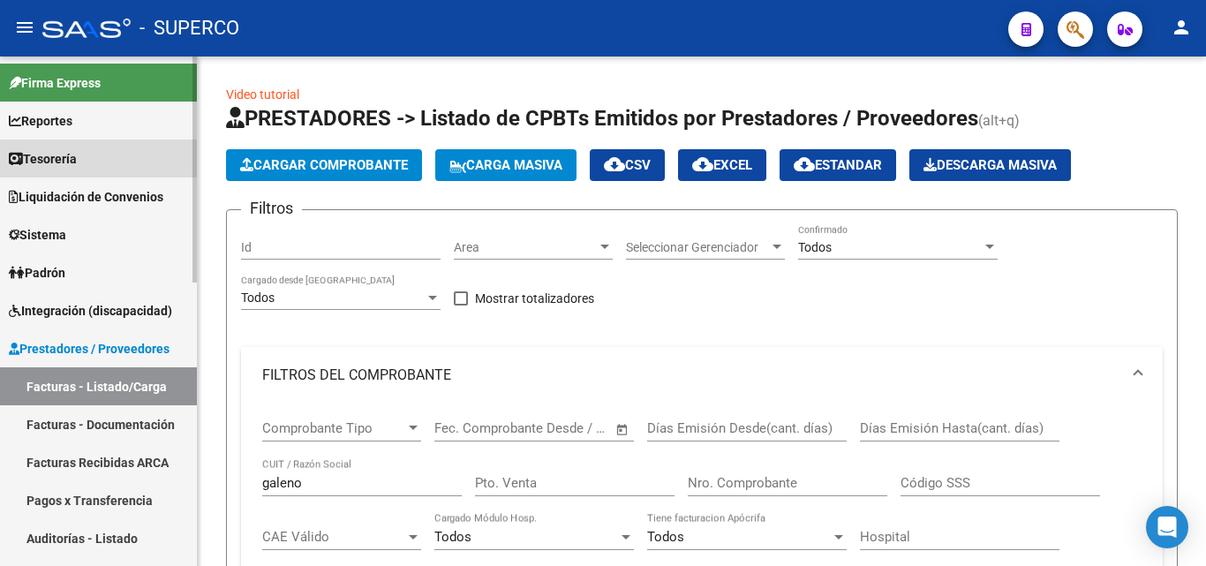
click at [72, 155] on span "Tesorería" at bounding box center [43, 158] width 68 height 19
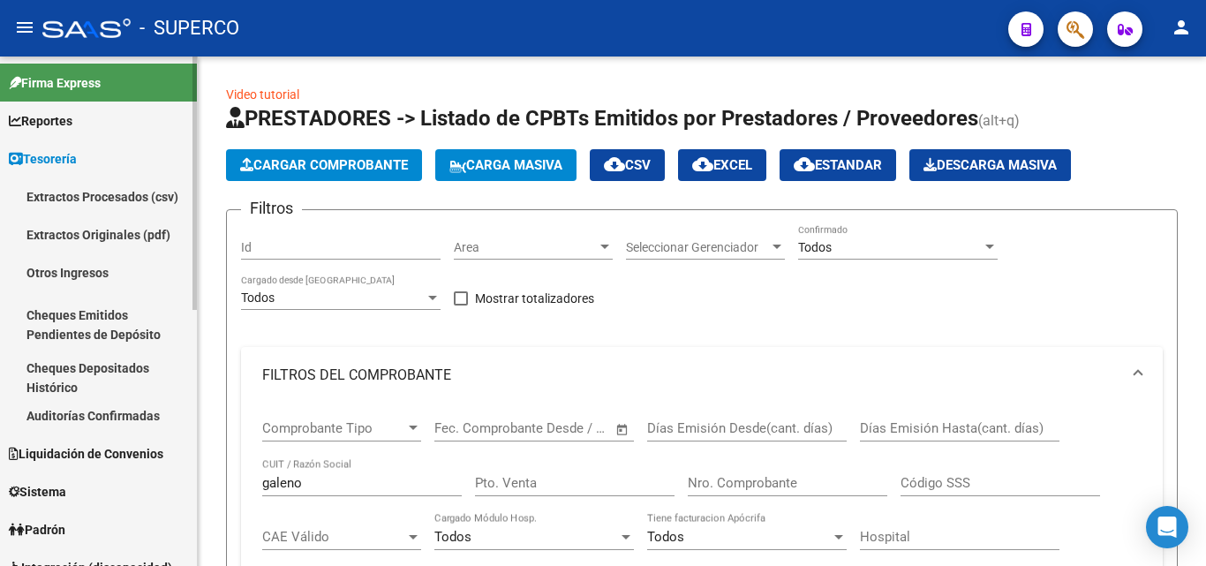
click at [70, 125] on span "Reportes" at bounding box center [41, 120] width 64 height 19
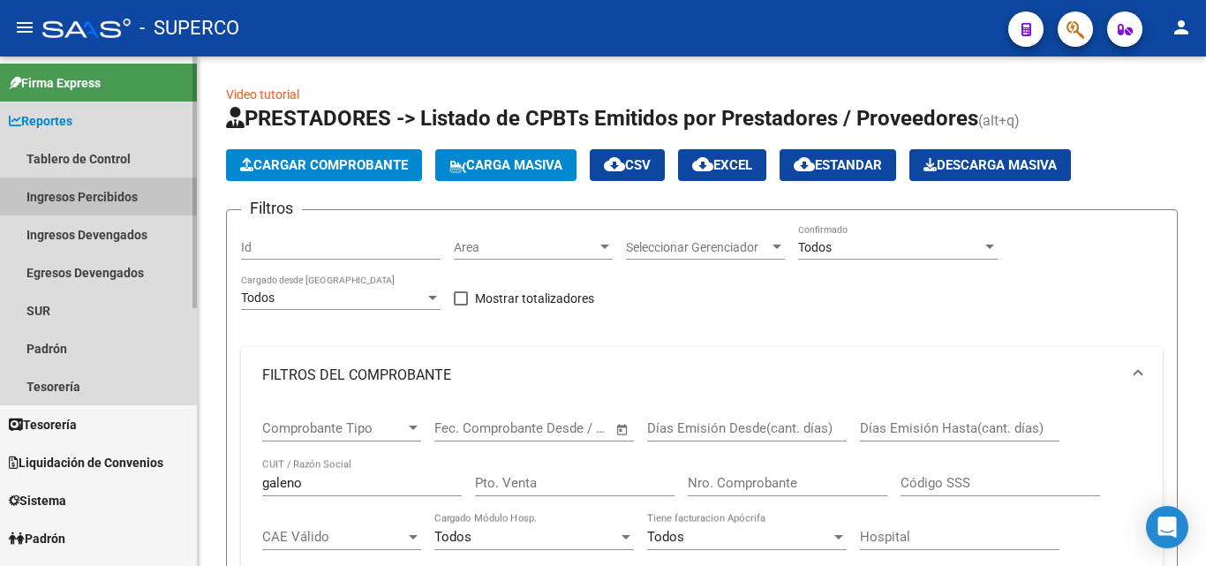
click at [80, 198] on link "Ingresos Percibidos" at bounding box center [98, 196] width 197 height 38
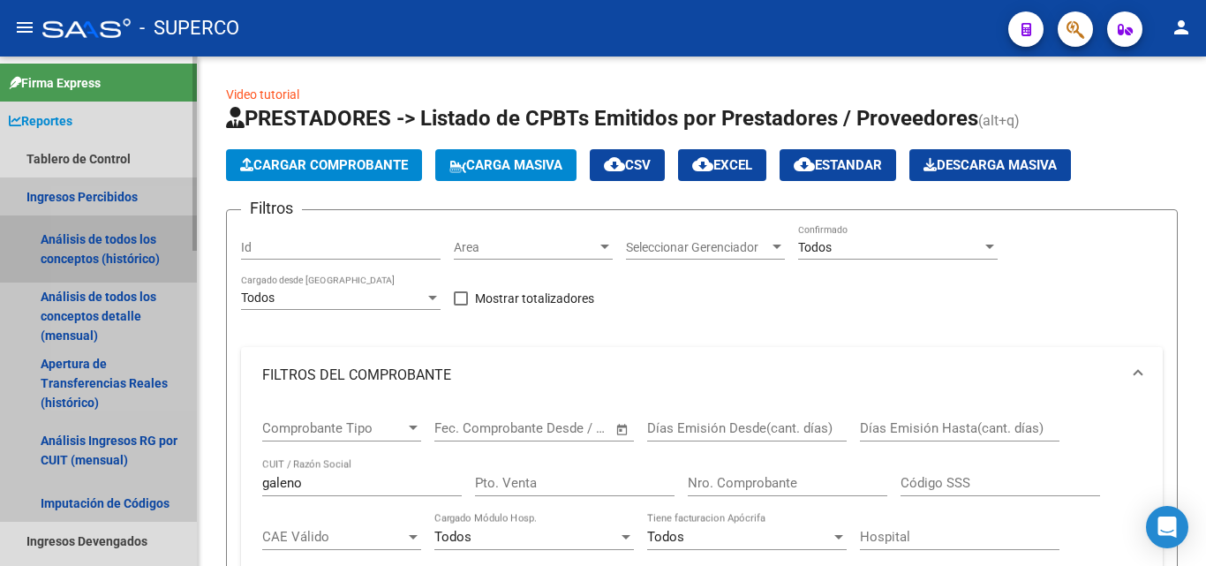
click at [119, 254] on link "Análisis de todos los conceptos (histórico)" at bounding box center [98, 248] width 197 height 67
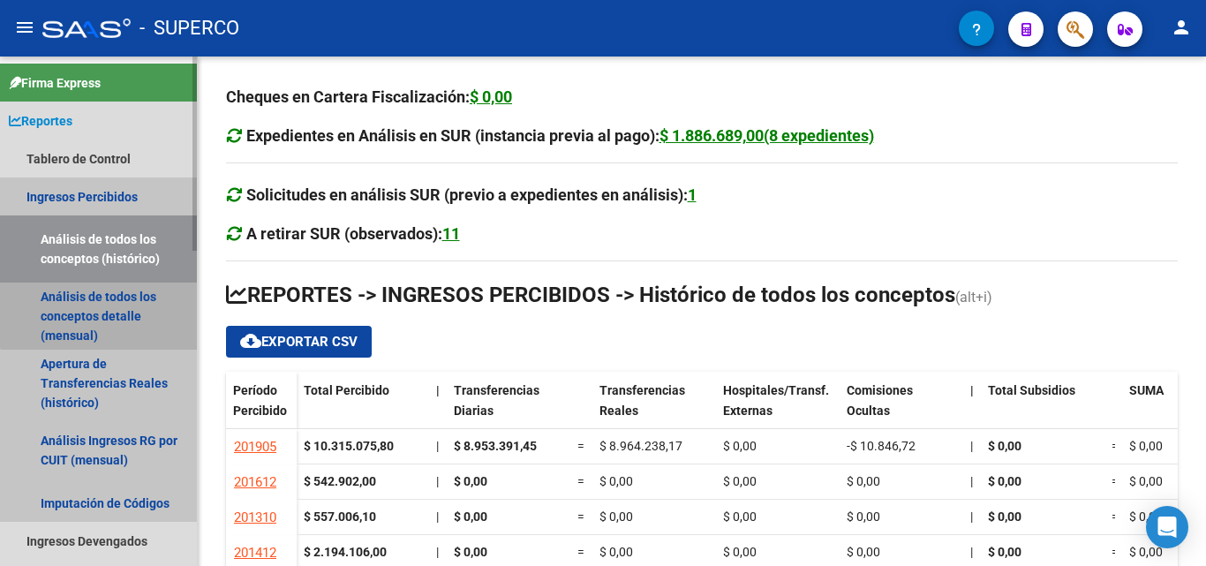
click at [126, 305] on link "Análisis de todos los conceptos detalle (mensual)" at bounding box center [98, 316] width 197 height 67
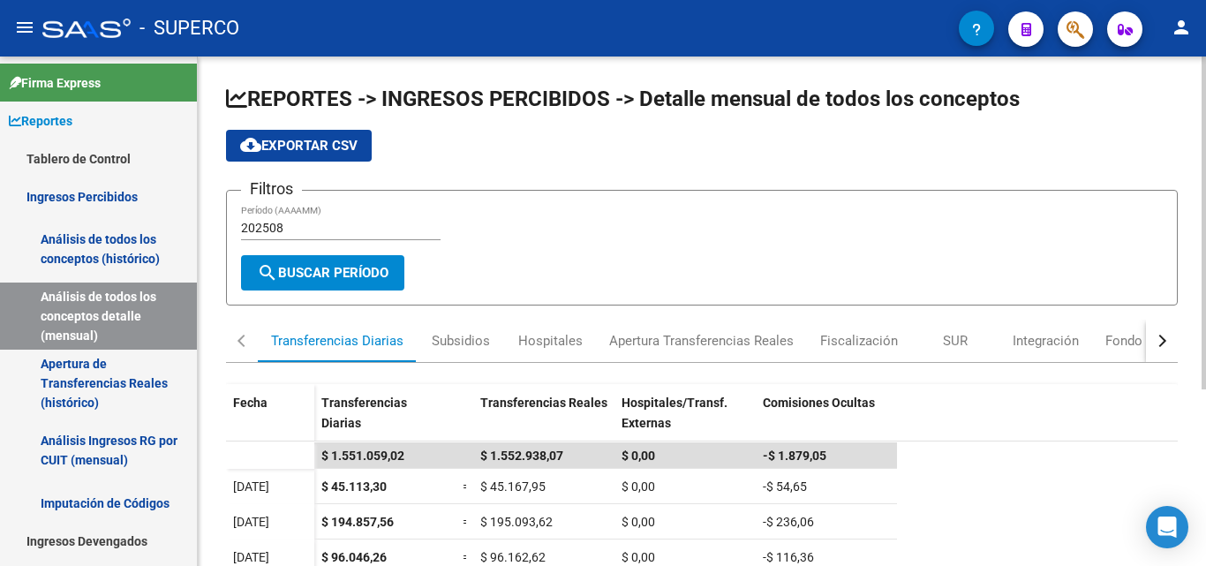
scroll to position [88, 0]
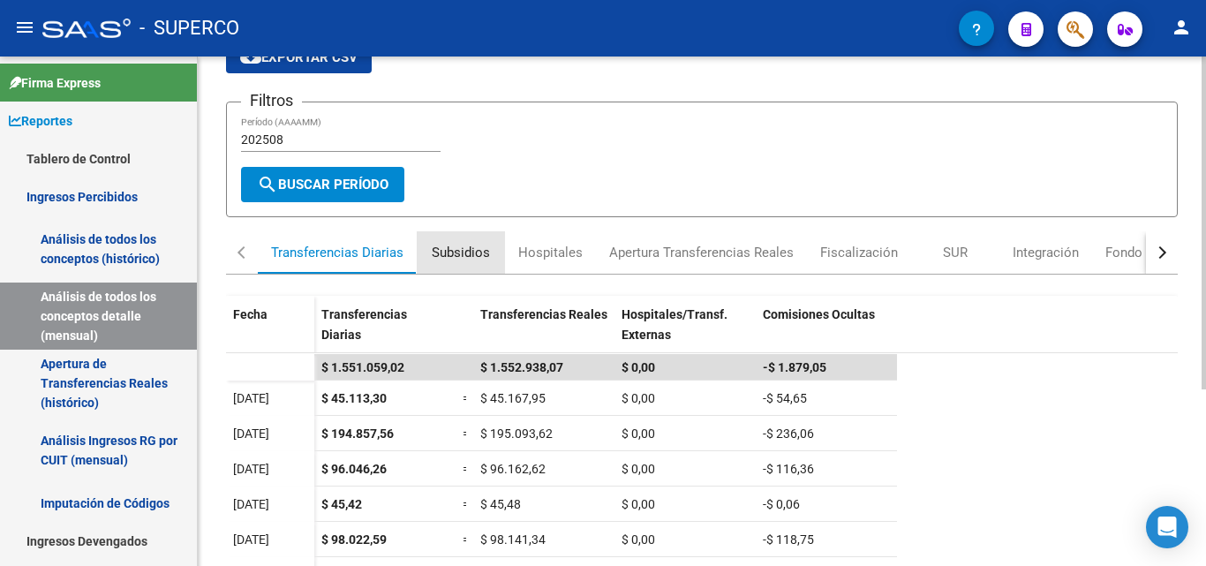
click at [461, 248] on div "Subsidios" at bounding box center [461, 252] width 58 height 19
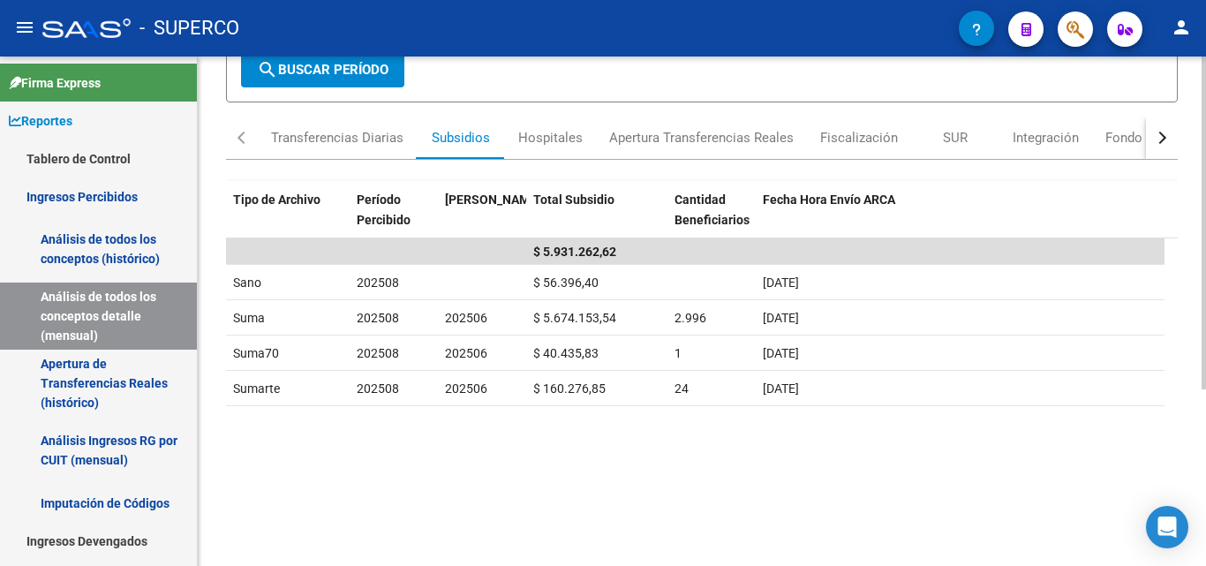
scroll to position [177, 0]
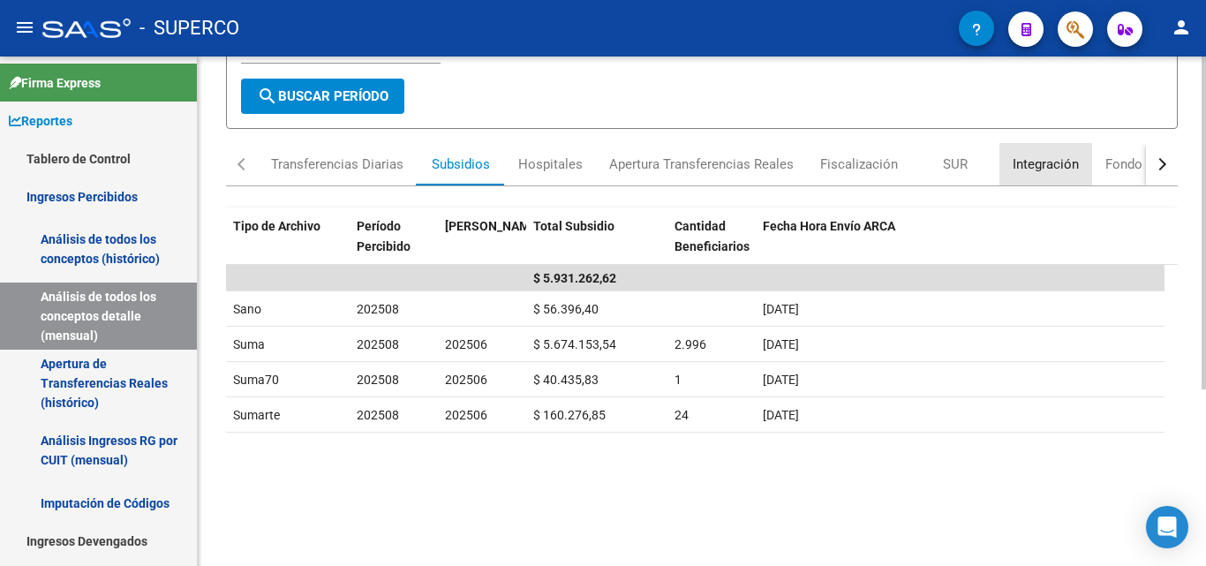
click at [1030, 166] on div "Integración" at bounding box center [1046, 164] width 66 height 19
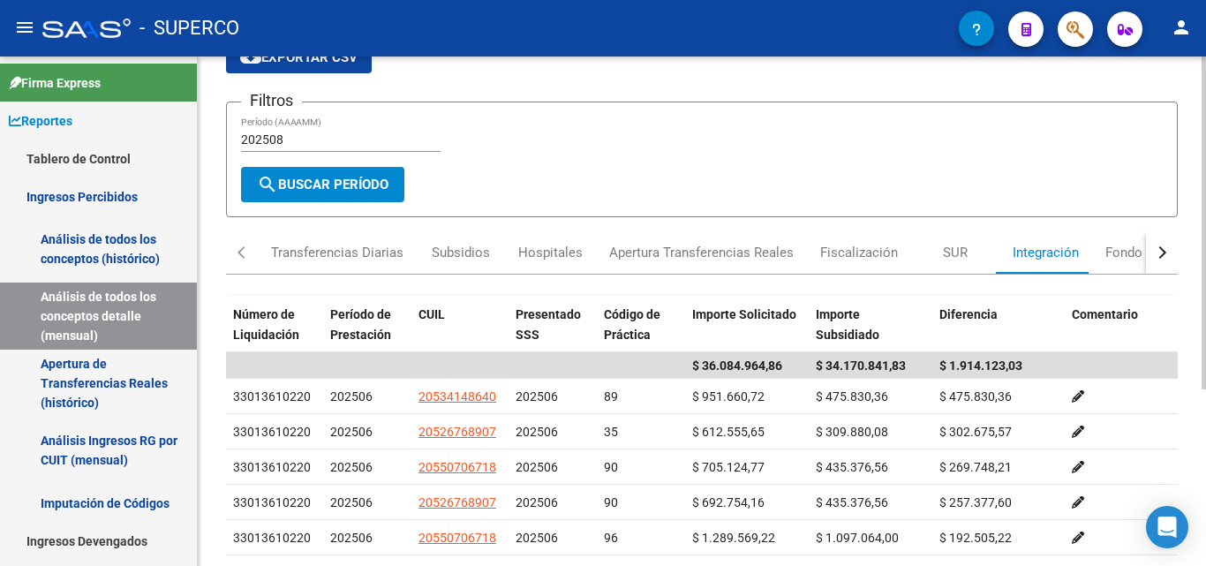
scroll to position [0, 0]
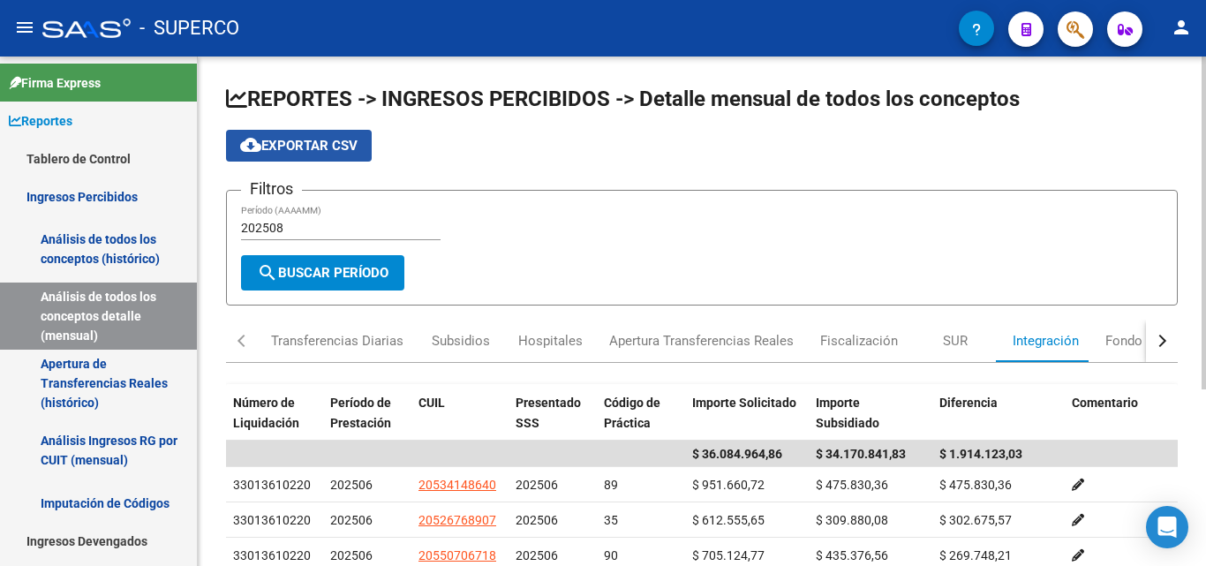
click at [330, 144] on span "cloud_download Exportar CSV" at bounding box center [298, 146] width 117 height 16
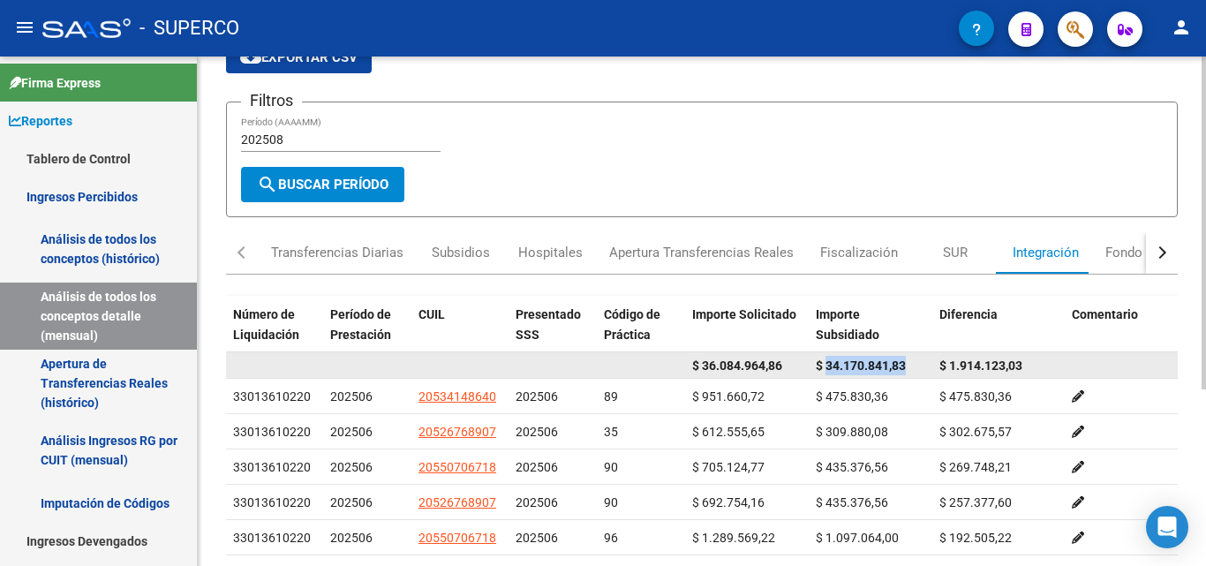
drag, startPoint x: 825, startPoint y: 365, endPoint x: 908, endPoint y: 362, distance: 83.0
click at [908, 362] on div "$ 34.170.841,83" at bounding box center [870, 366] width 109 height 20
copy span "34.170.841,83"
